Goal: Task Accomplishment & Management: Complete application form

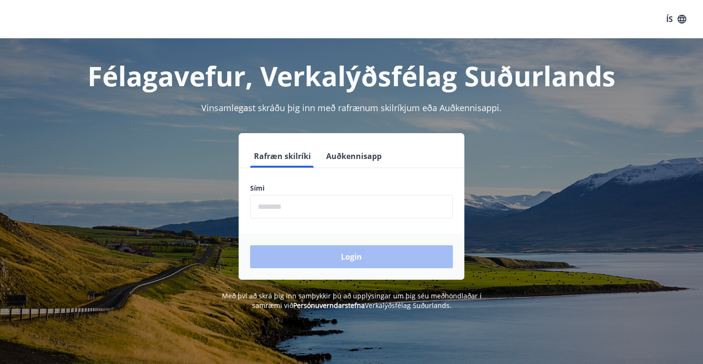
click at [275, 205] on input "phone" at bounding box center [351, 206] width 203 height 23
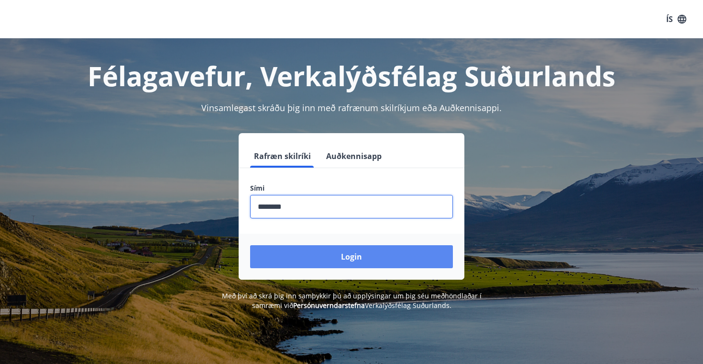
type input "********"
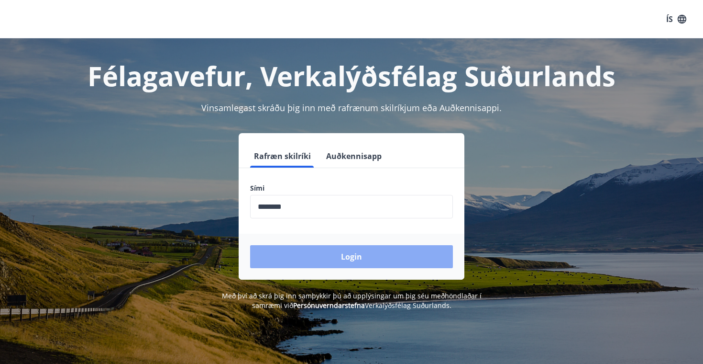
click at [345, 257] on button "Login" at bounding box center [351, 256] width 203 height 23
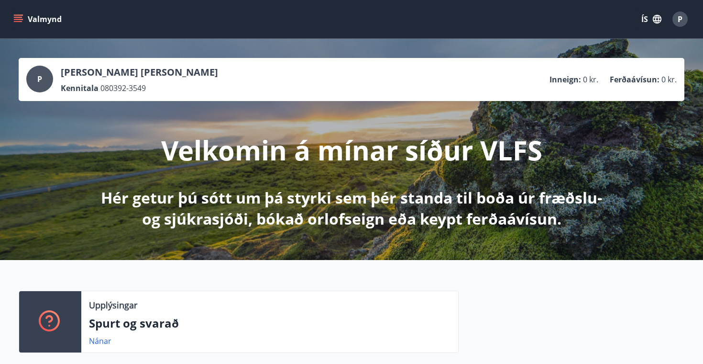
click at [24, 21] on button "Valmynd" at bounding box center [38, 19] width 54 height 17
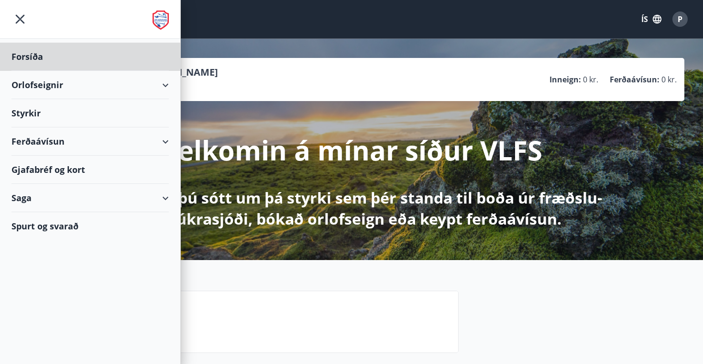
click at [59, 115] on div "Styrkir" at bounding box center [89, 113] width 157 height 28
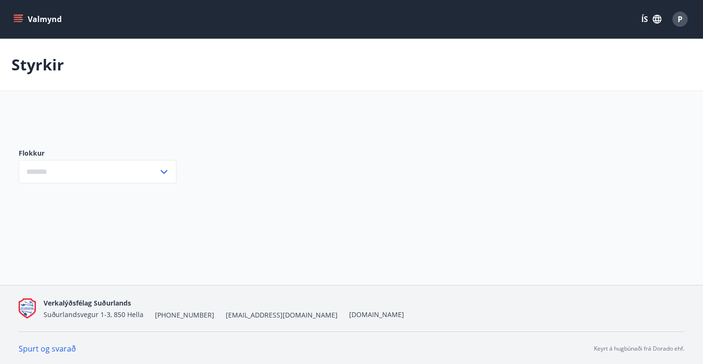
type input "***"
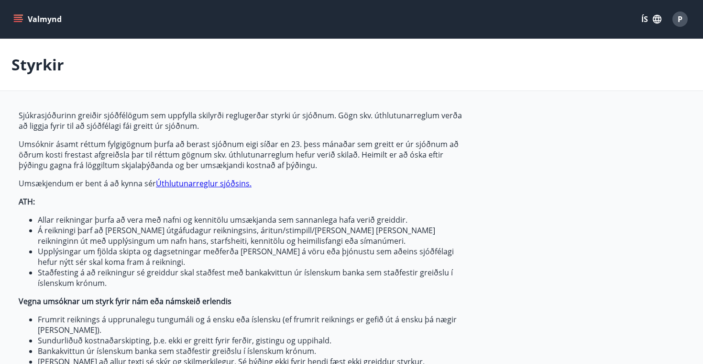
click at [26, 24] on button "Valmynd" at bounding box center [38, 19] width 54 height 17
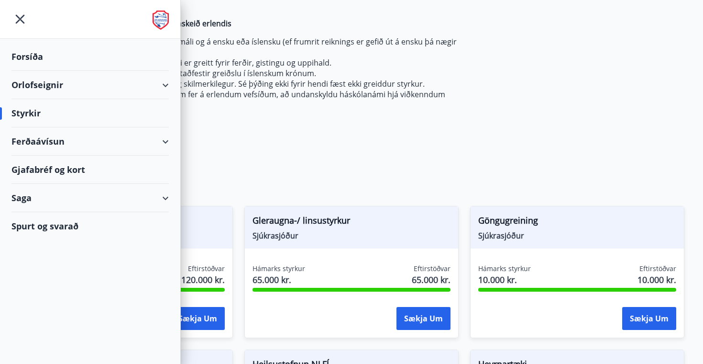
scroll to position [353, 0]
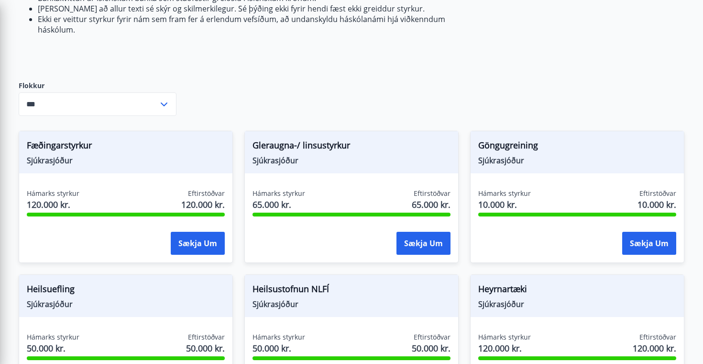
click at [391, 78] on div "Sjúkrasjóðurinn greiðir sjóðfélögum sem uppfylla skilyrði reglugerðar styrki úr…" at bounding box center [352, 302] width 666 height 1091
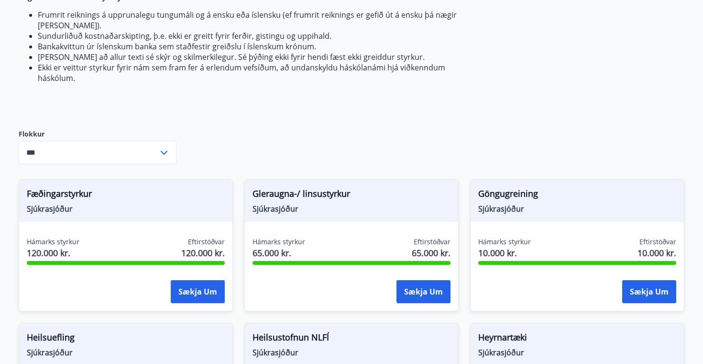
scroll to position [207, 0]
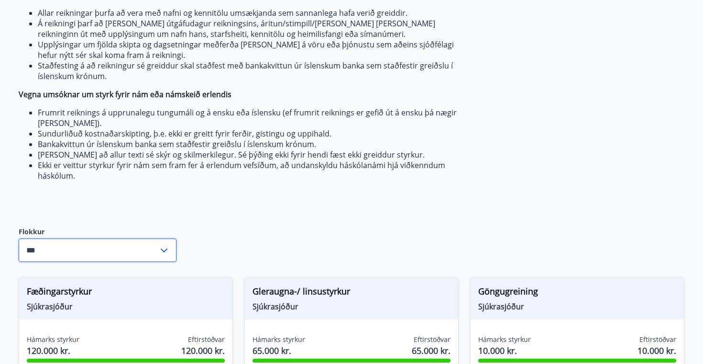
click at [110, 245] on input "***" at bounding box center [89, 249] width 140 height 23
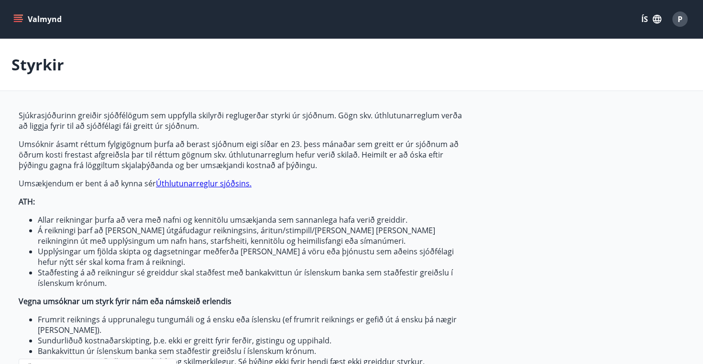
scroll to position [0, 0]
click at [251, 230] on li "Á reikningi þarf að [PERSON_NAME] útgáfudagur reikningsins, áritun/stimpill/[PE…" at bounding box center [254, 235] width 433 height 21
click at [33, 19] on button "Valmynd" at bounding box center [38, 19] width 54 height 17
click at [357, 169] on p "Umsóknir ásamt réttum fylgigögnum þurfa að berast sjóðnum eigi síðar en 23. þes…" at bounding box center [245, 155] width 452 height 32
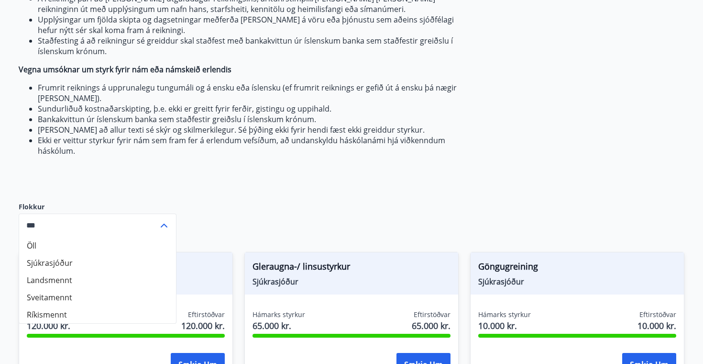
scroll to position [232, 0]
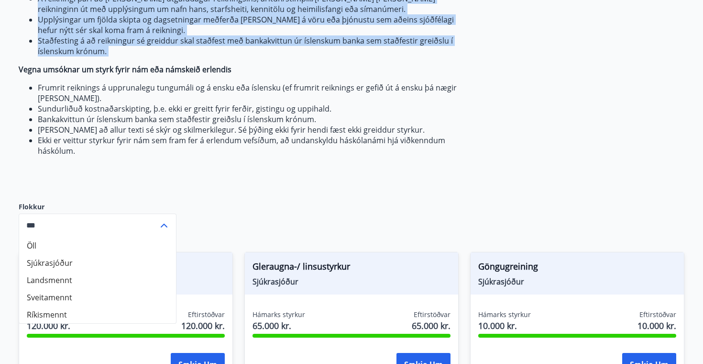
drag, startPoint x: 88, startPoint y: 166, endPoint x: 17, endPoint y: 66, distance: 122.4
copy span "Loremipsumdolor sitamet consectetur adi elitsedd eiusmodt incididuntu labore et…"
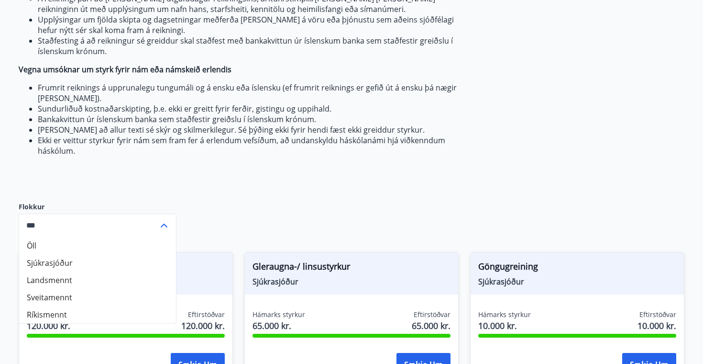
click at [403, 46] on li "Staðfesting á að reikningur sé greiddur skal staðfest með bankakvittun úr íslen…" at bounding box center [254, 45] width 433 height 21
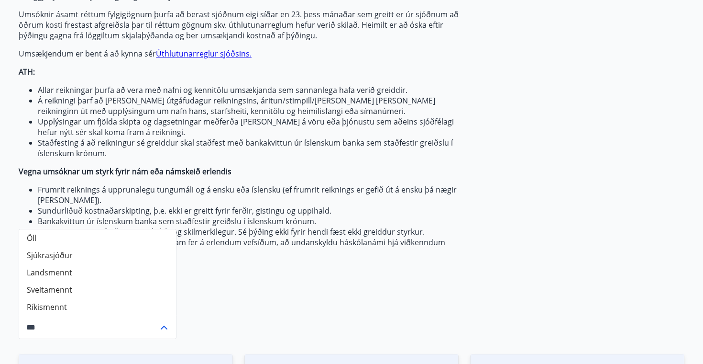
scroll to position [117, 0]
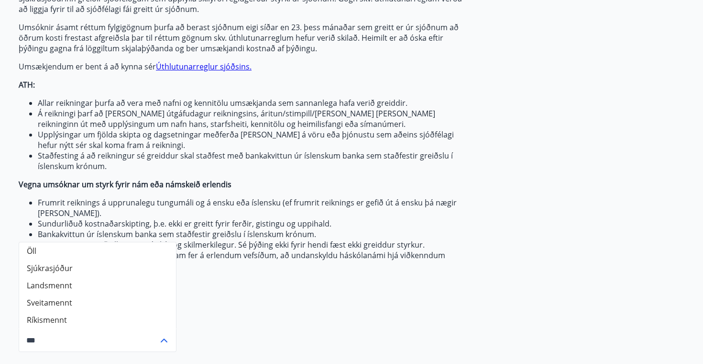
click at [443, 99] on li "Allar reikningar þurfa að vera með nafni og kennitölu umsækjanda sem sannanlega…" at bounding box center [254, 103] width 433 height 11
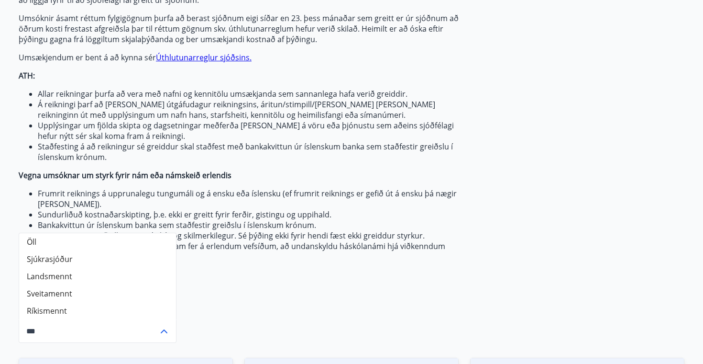
scroll to position [131, 0]
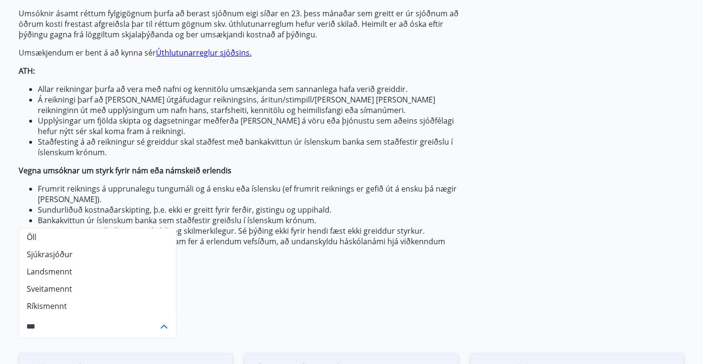
click at [433, 192] on li "Frumrit reiknings á upprunalegu tungumáli og á ensku eða íslensku (ef frumrit r…" at bounding box center [254, 193] width 433 height 21
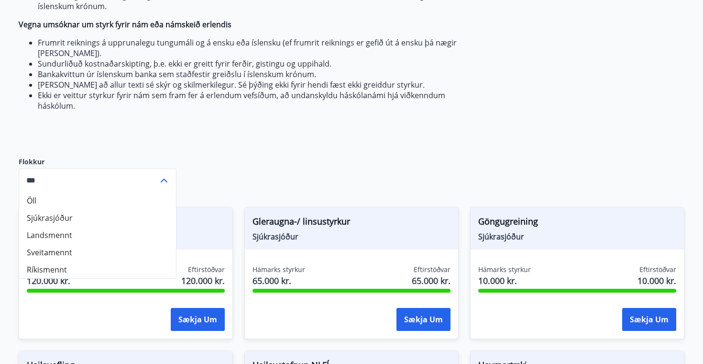
scroll to position [279, 0]
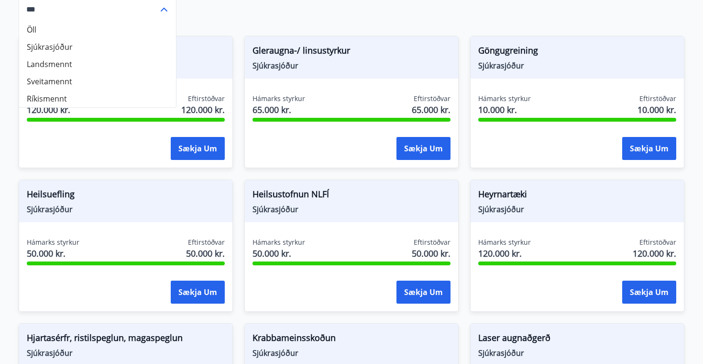
scroll to position [448, 0]
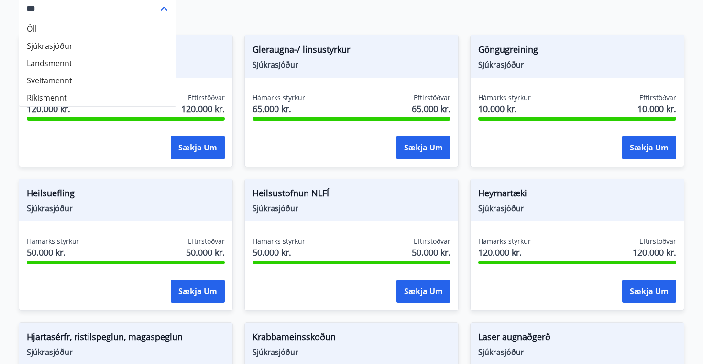
click at [689, 88] on div "Sjúkrasjóðurinn greiðir sjóðfélögum sem uppfylla skilyrði reglugerðar styrki úr…" at bounding box center [351, 207] width 689 height 1091
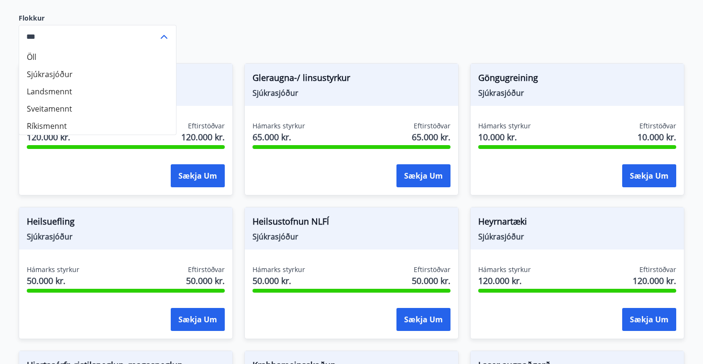
scroll to position [413, 0]
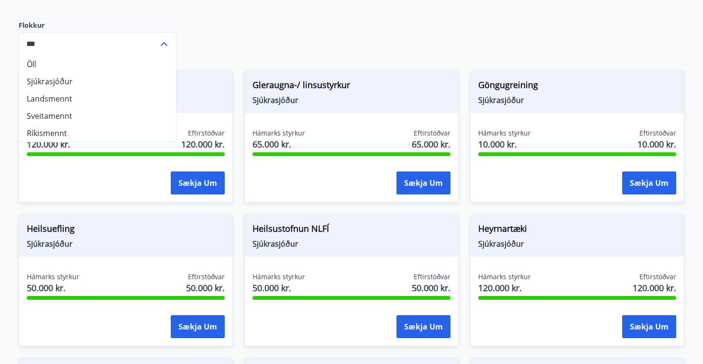
click at [163, 47] on icon at bounding box center [163, 43] width 11 height 11
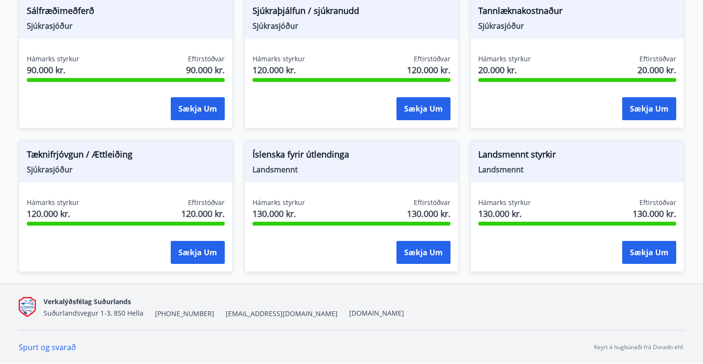
scroll to position [918, 0]
click at [409, 257] on button "Sækja um" at bounding box center [424, 252] width 54 height 23
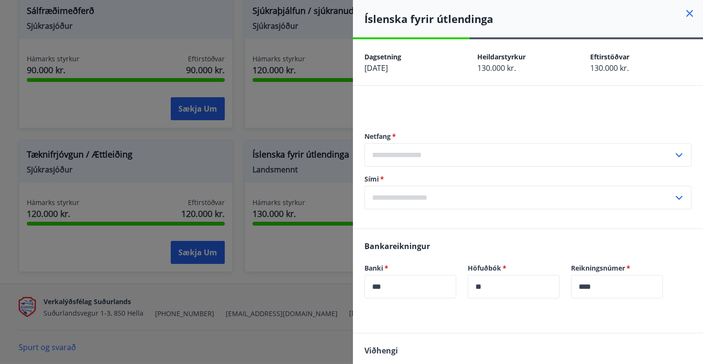
scroll to position [0, 0]
click at [690, 14] on icon at bounding box center [689, 13] width 11 height 11
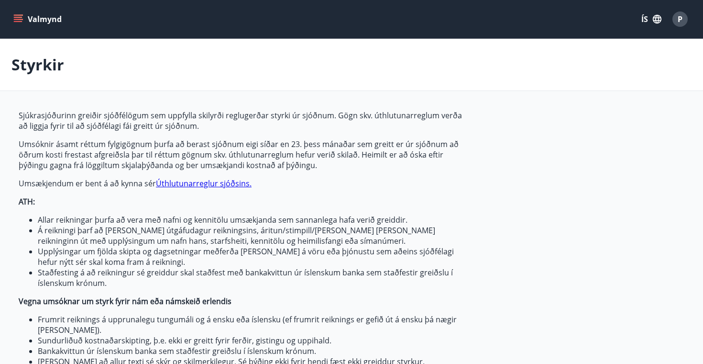
click at [47, 20] on button "Valmynd" at bounding box center [38, 19] width 54 height 17
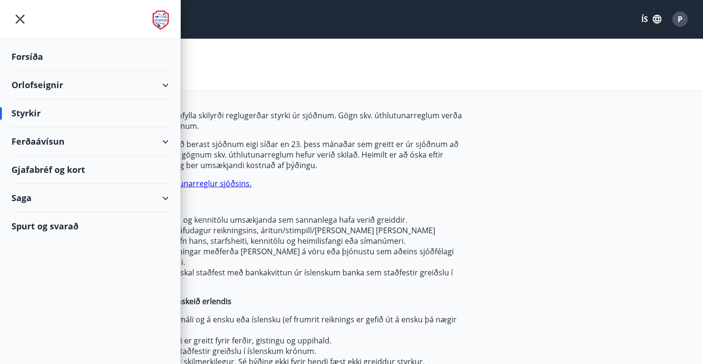
click at [63, 170] on div "Gjafabréf og kort" at bounding box center [89, 170] width 157 height 28
click at [56, 83] on div "Orlofseignir" at bounding box center [89, 85] width 157 height 28
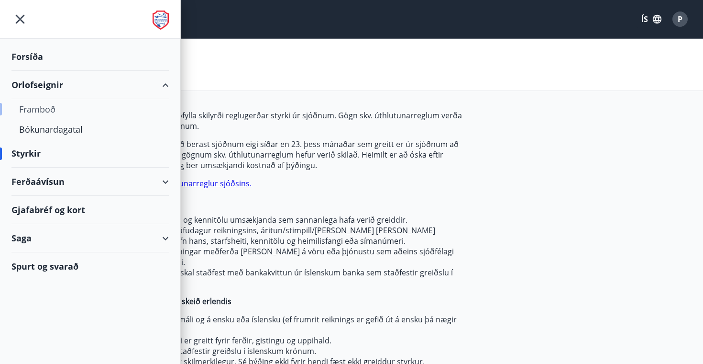
click at [52, 108] on div "Framboð" at bounding box center [90, 109] width 142 height 20
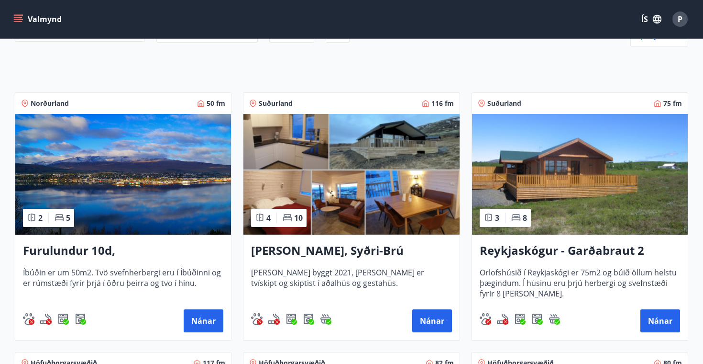
scroll to position [130, 0]
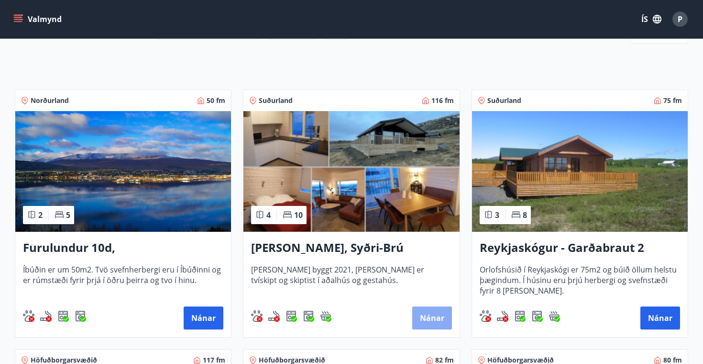
click at [426, 316] on button "Nánar" at bounding box center [432, 317] width 40 height 23
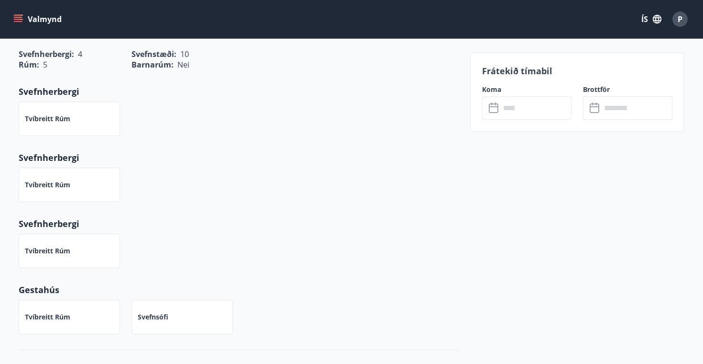
scroll to position [525, 0]
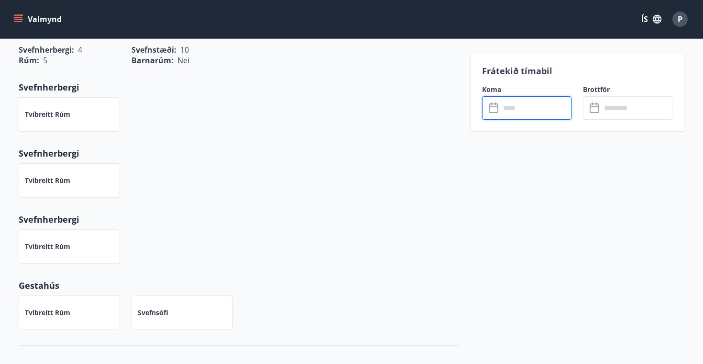
click at [507, 111] on input "text" at bounding box center [536, 107] width 71 height 23
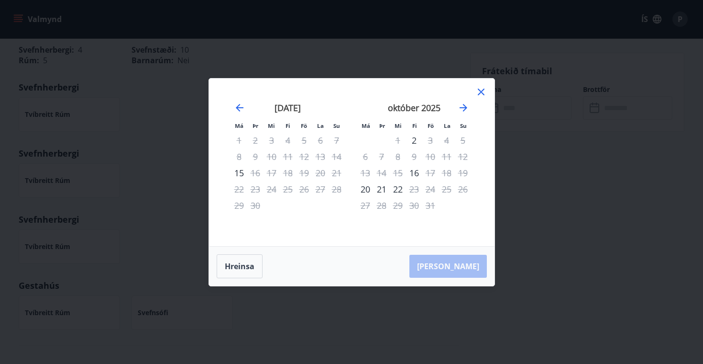
click at [529, 151] on div "Má Þr Mi Fi Fö La Su Má Þr Mi Fi Fö La Su [DATE] 1 2 3 4 5 6 7 8 9 10 11 12 13 …" at bounding box center [351, 182] width 703 height 364
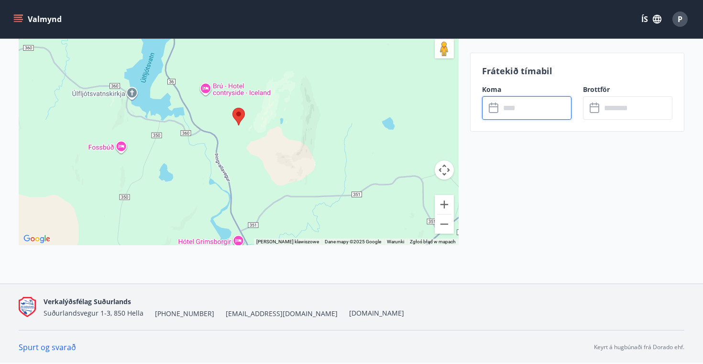
scroll to position [1426, 0]
click at [237, 96] on div at bounding box center [239, 125] width 440 height 239
